Goal: Task Accomplishment & Management: Use online tool/utility

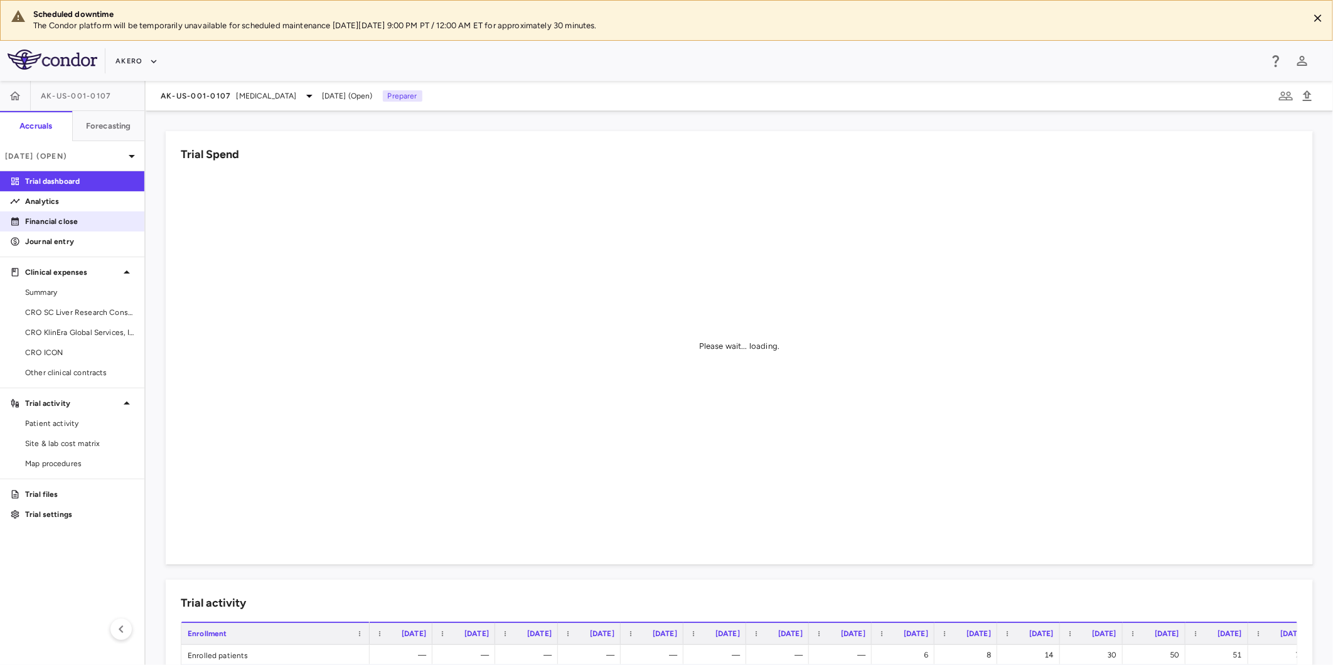
click at [73, 223] on p "Financial close" at bounding box center [79, 221] width 109 height 11
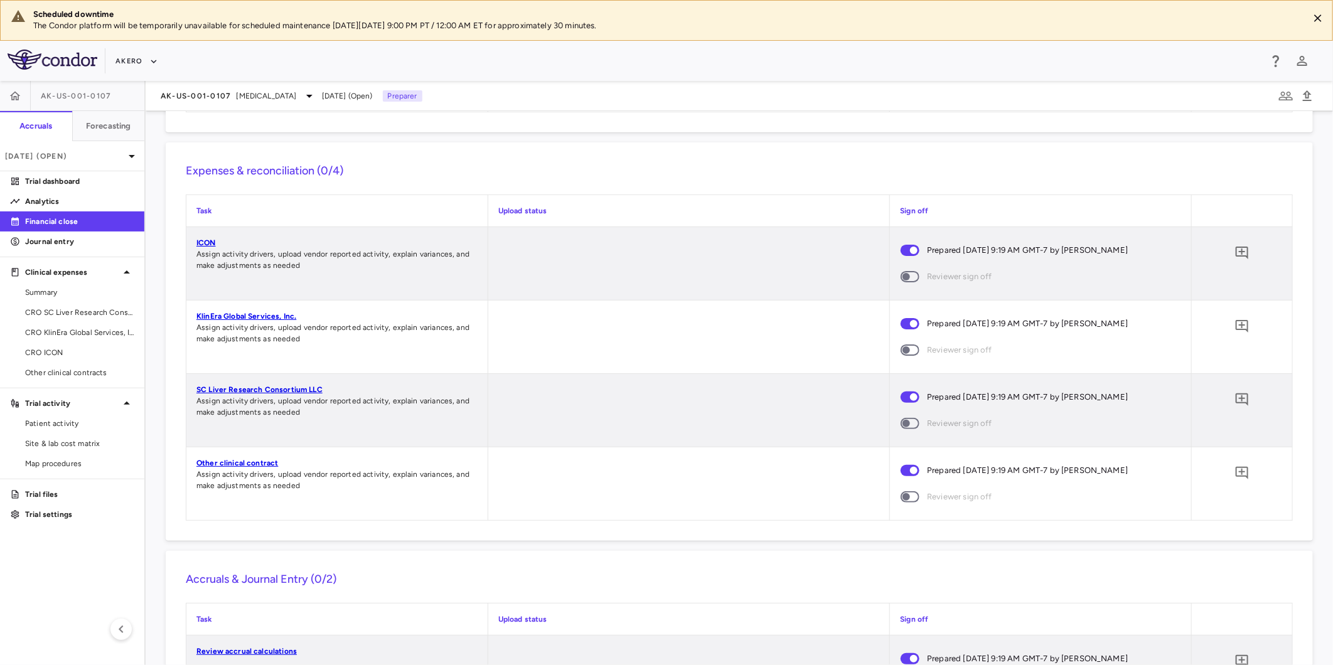
scroll to position [1459, 0]
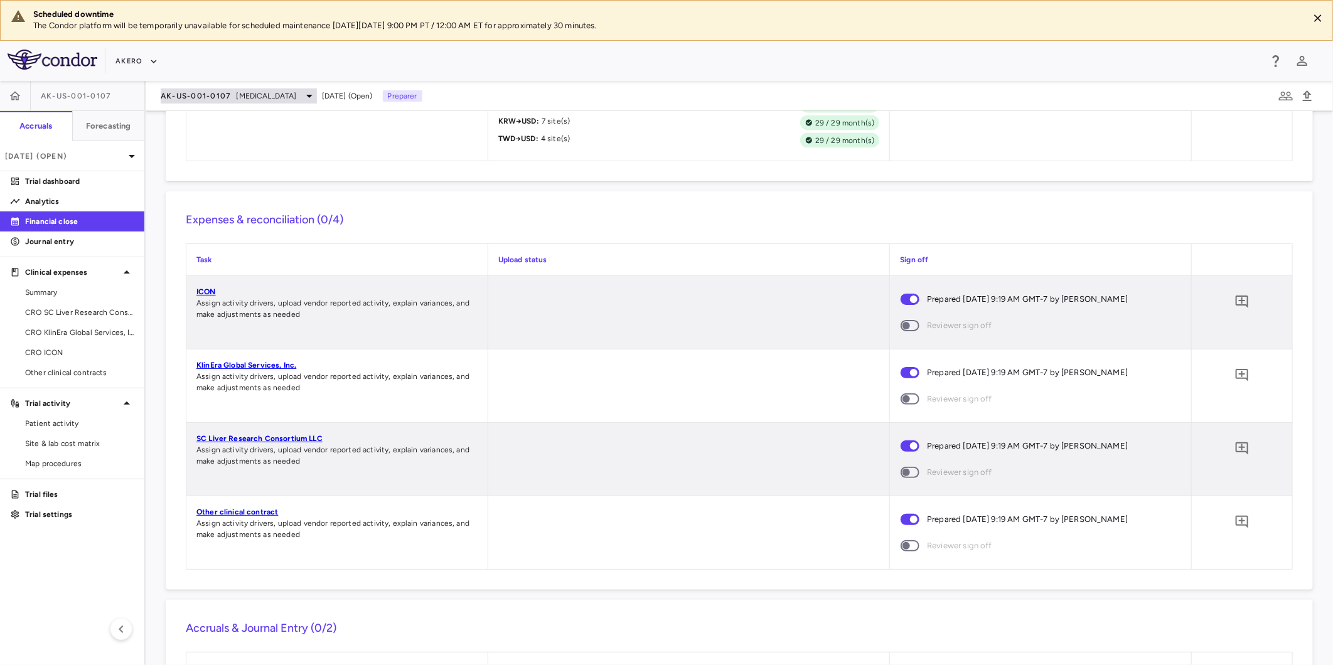
click at [247, 102] on div "AK-US-001-0107 [MEDICAL_DATA]" at bounding box center [239, 96] width 156 height 15
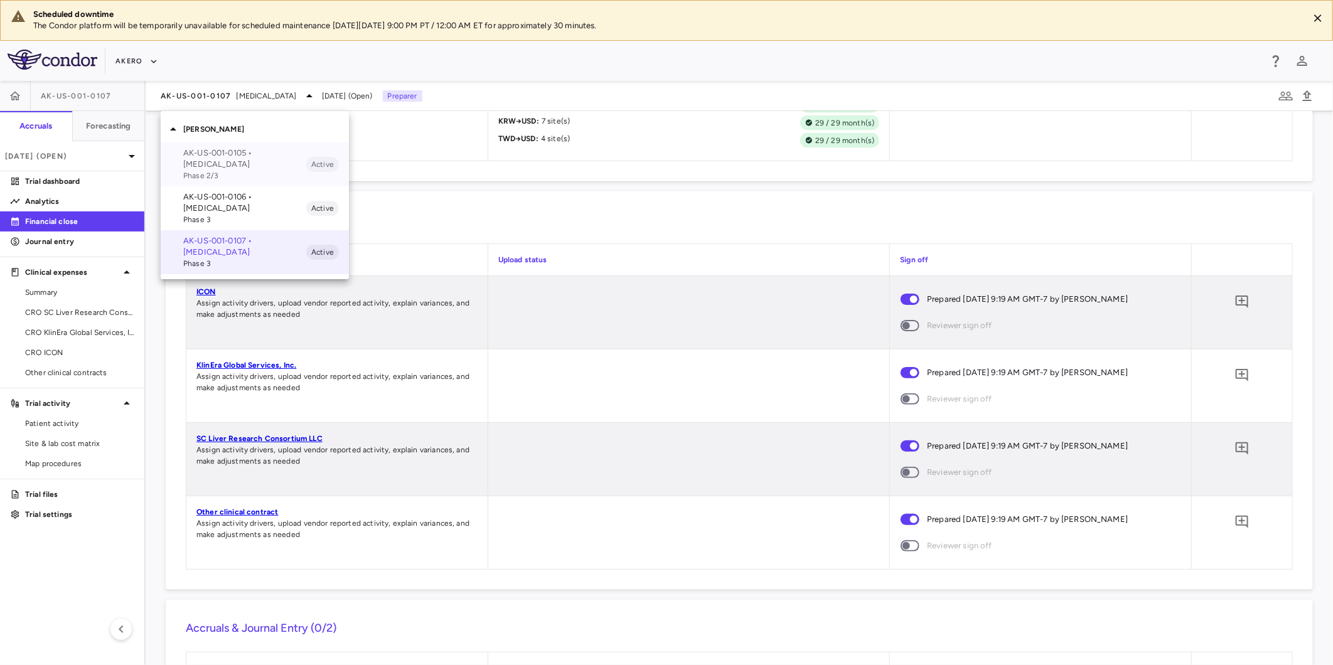
click at [234, 164] on p "AK-US-001-0105 • [MEDICAL_DATA]" at bounding box center [244, 159] width 123 height 23
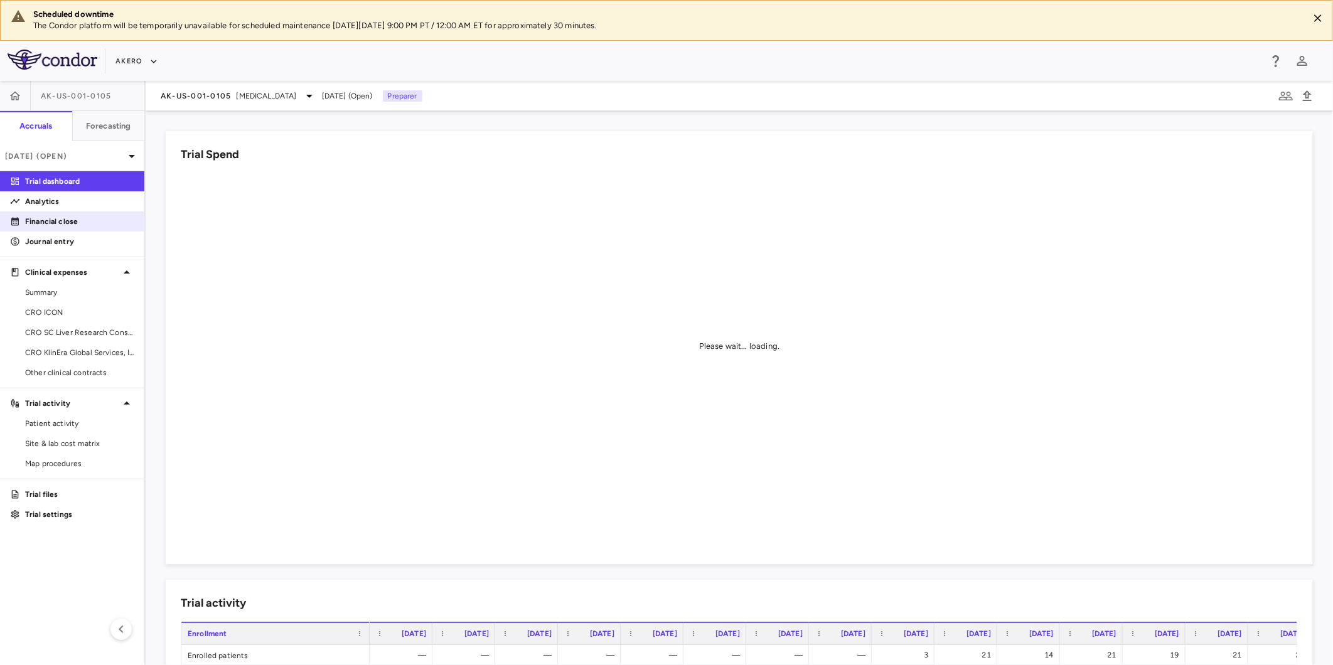
click at [80, 214] on link "Financial close" at bounding box center [72, 221] width 144 height 19
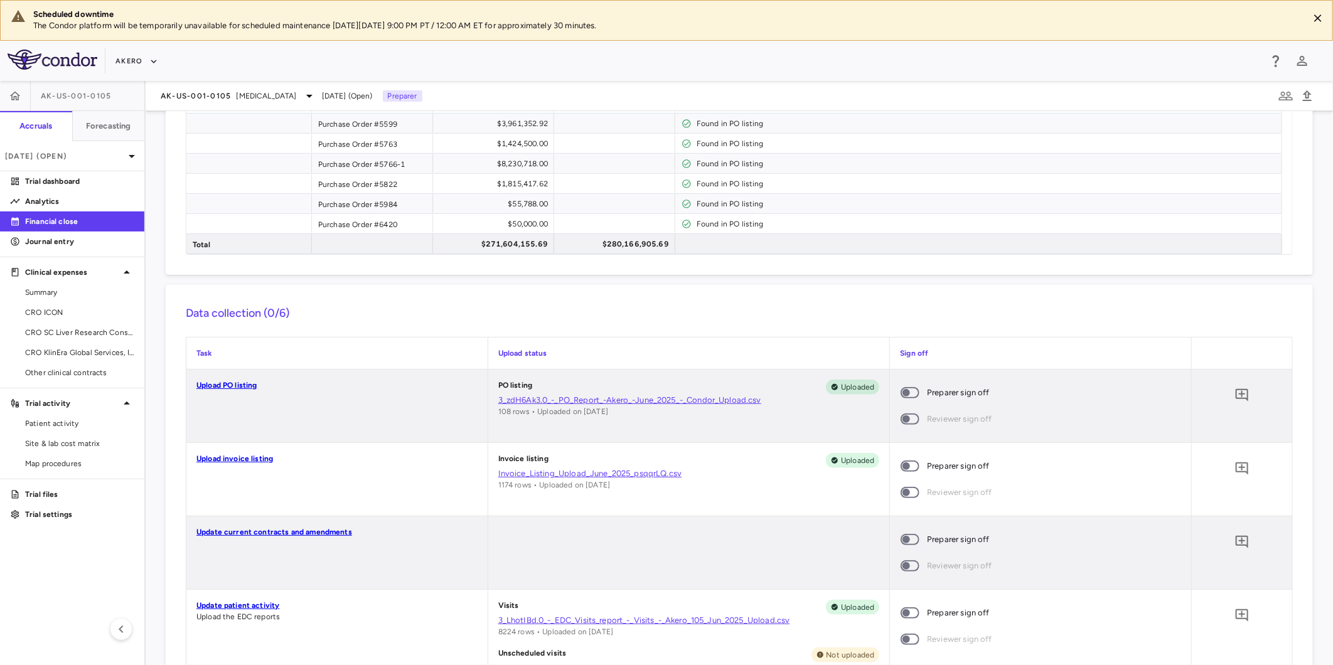
scroll to position [907, 0]
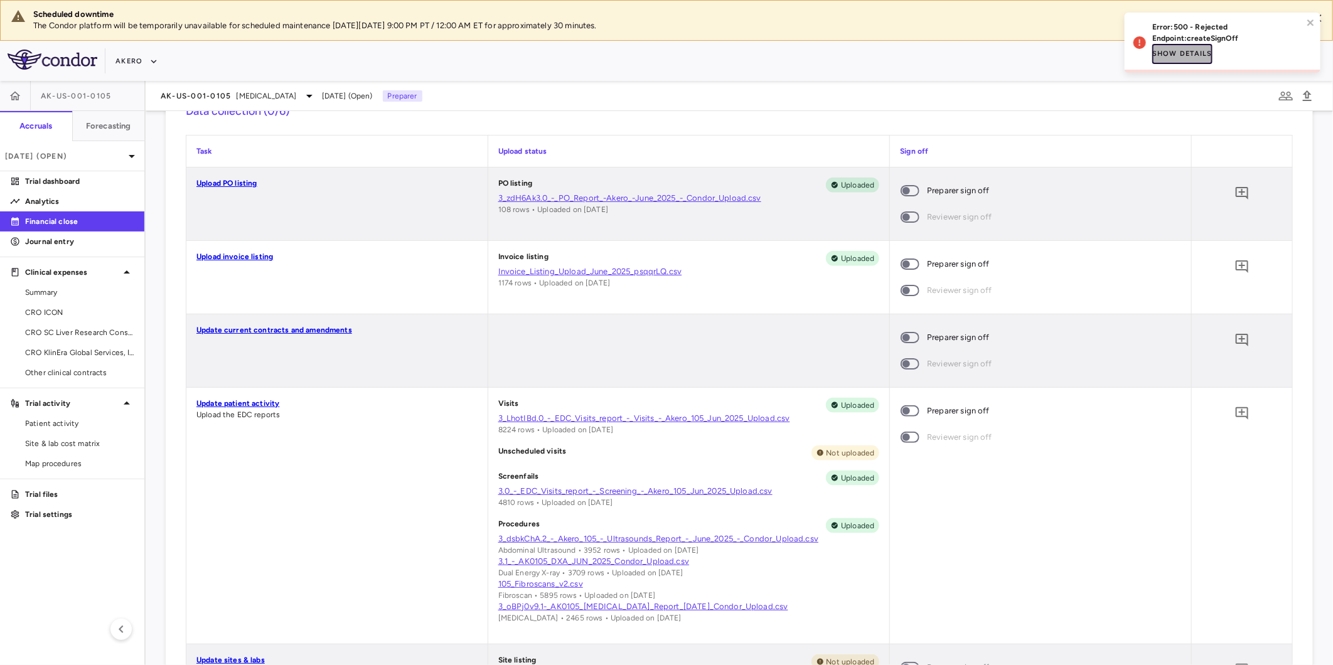
click at [1190, 55] on button "Show details" at bounding box center [1183, 54] width 60 height 20
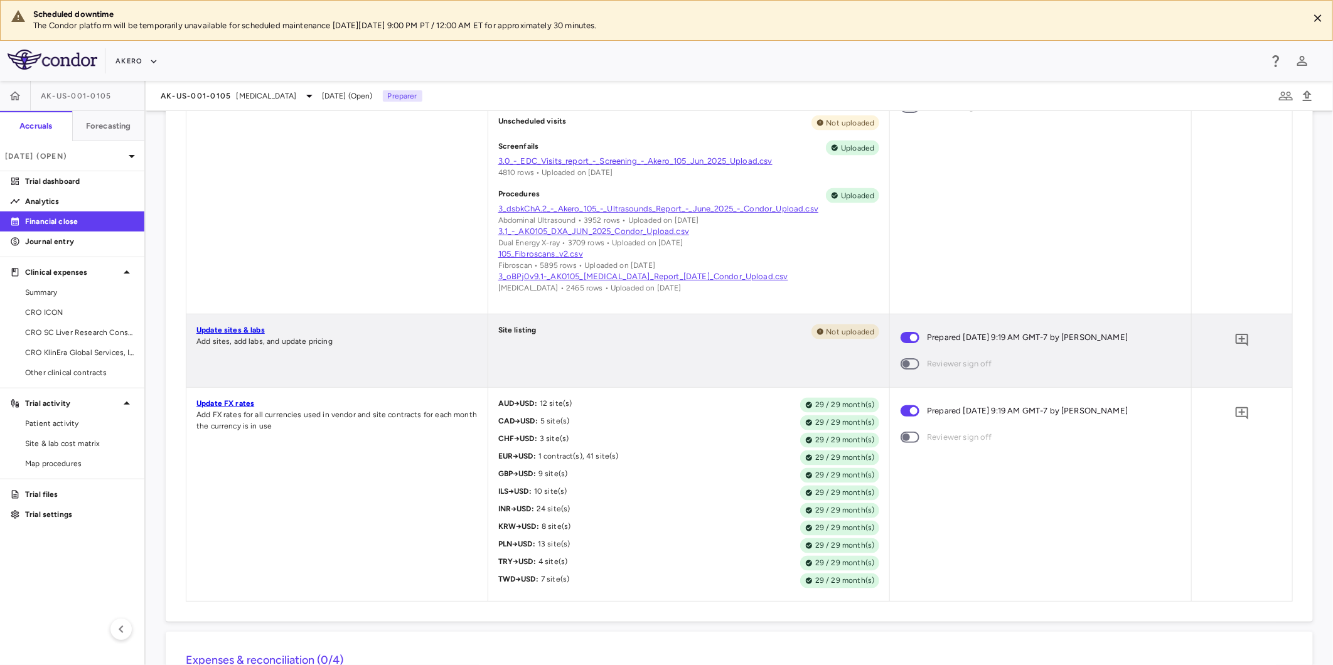
scroll to position [1395, 0]
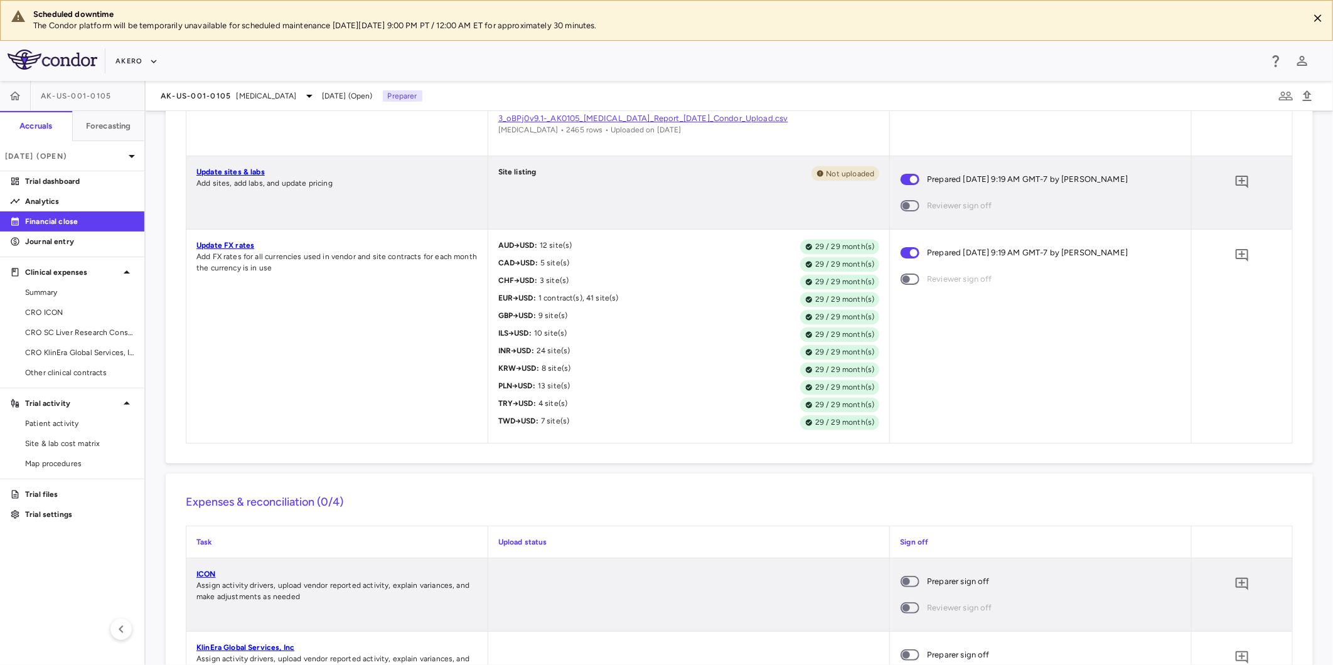
click at [901, 588] on span at bounding box center [910, 581] width 19 height 11
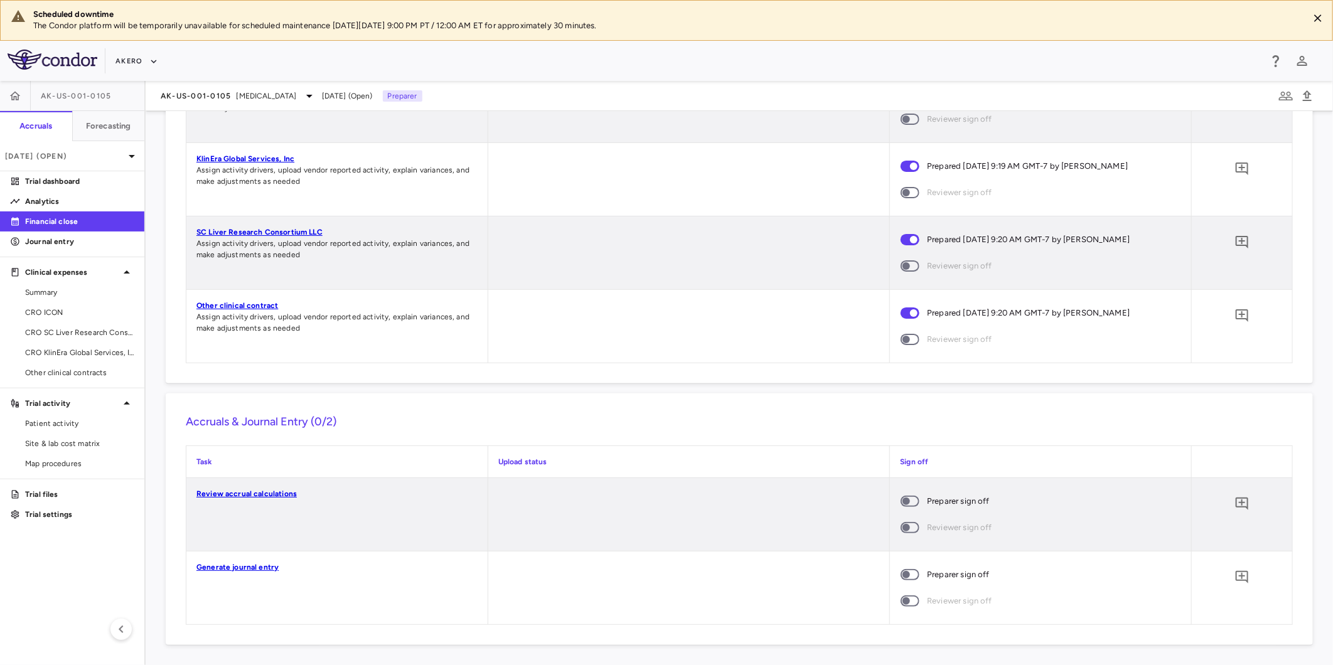
scroll to position [1887, 0]
click at [242, 97] on span "[MEDICAL_DATA]" at bounding box center [267, 95] width 60 height 11
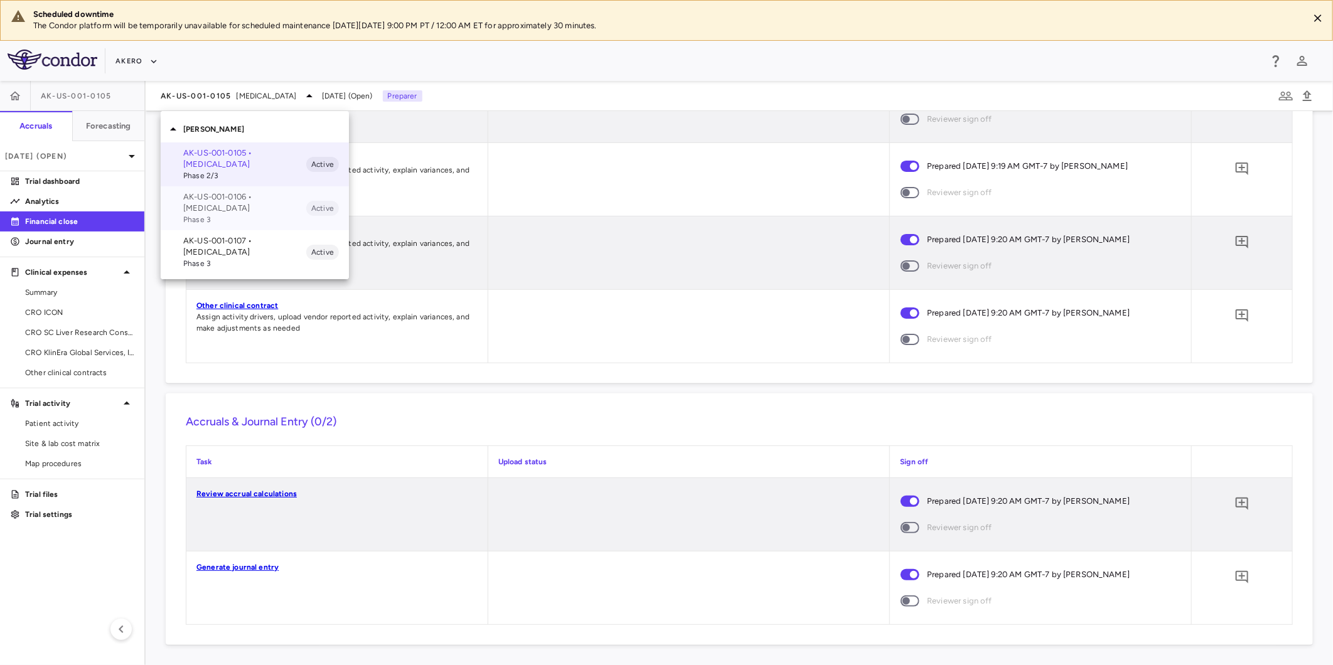
click at [209, 198] on p "AK-US-001-0106 • [MEDICAL_DATA]" at bounding box center [244, 202] width 123 height 23
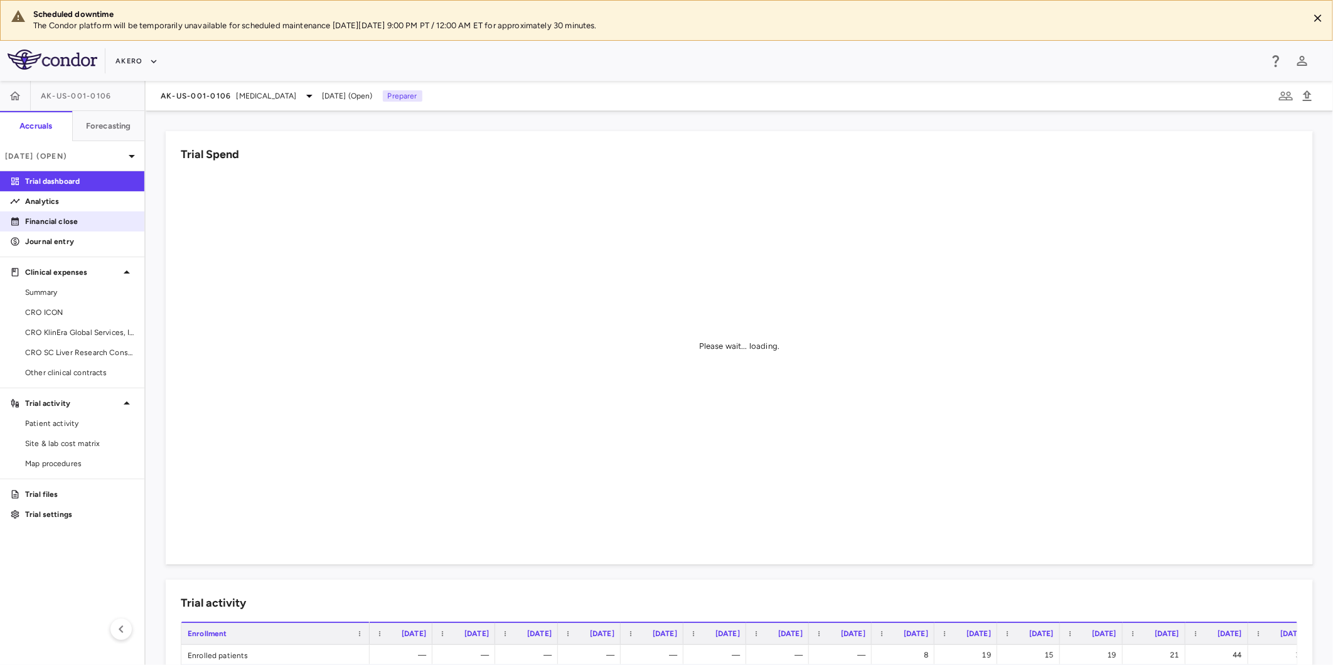
click at [71, 220] on p "Financial close" at bounding box center [79, 221] width 109 height 11
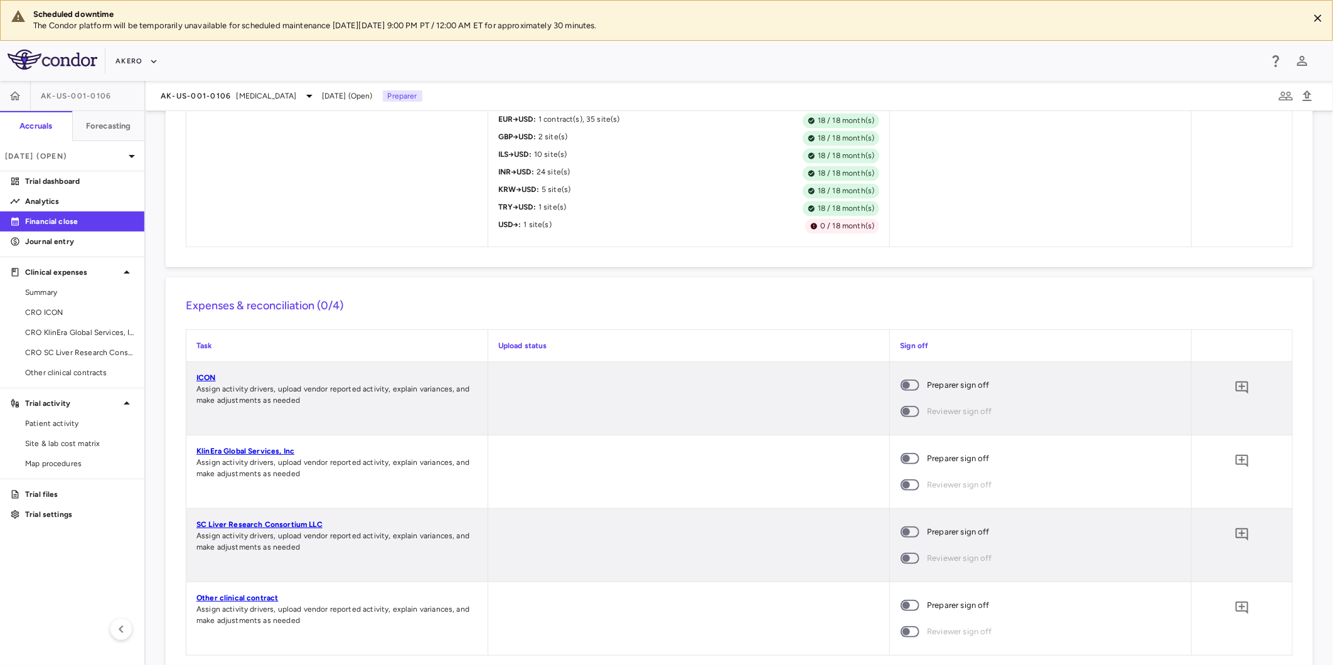
scroll to position [1534, 0]
click at [912, 390] on span at bounding box center [910, 384] width 19 height 11
click at [908, 531] on span at bounding box center [910, 531] width 19 height 11
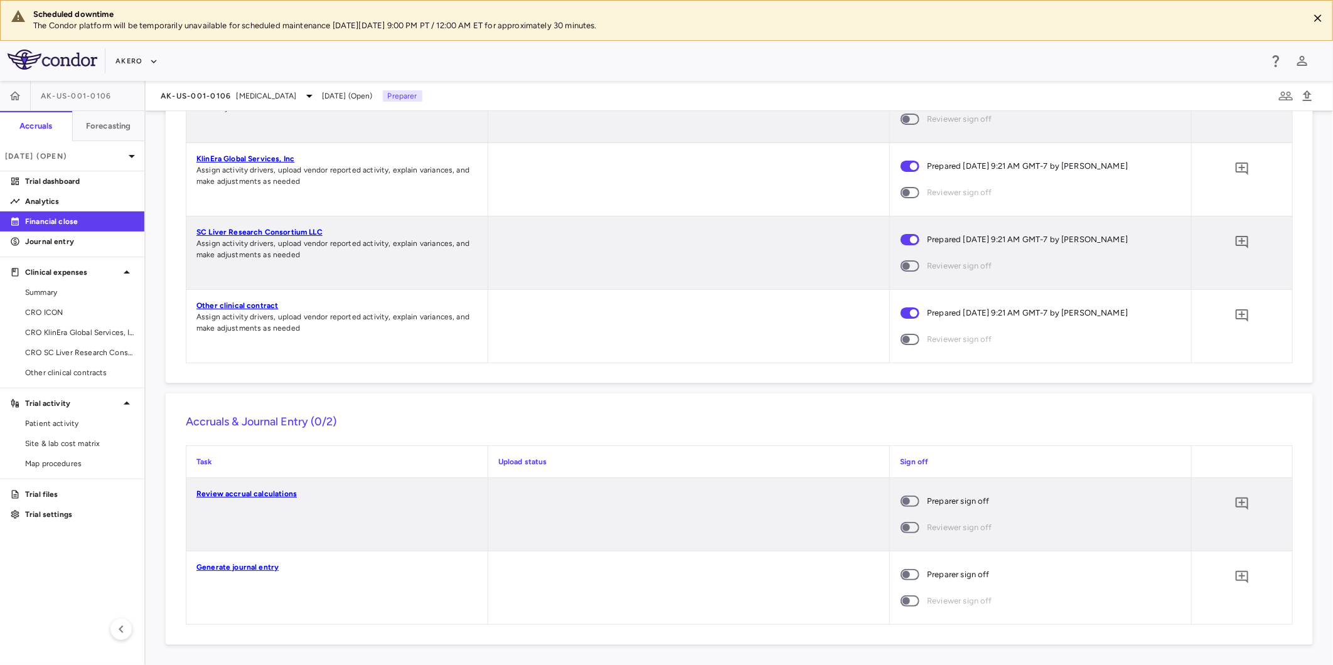
scroll to position [1830, 0]
